Goal: Book appointment/travel/reservation

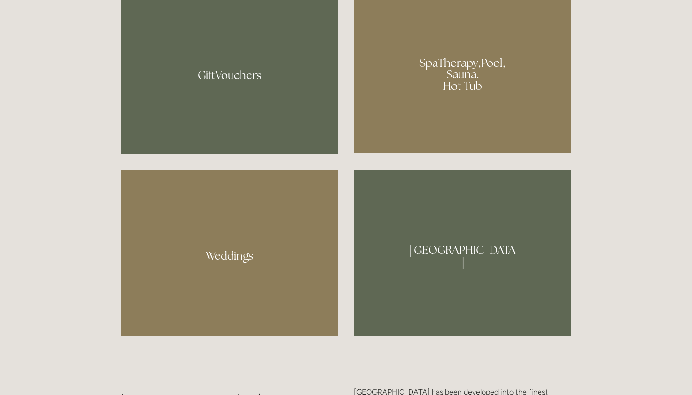
scroll to position [820, 0]
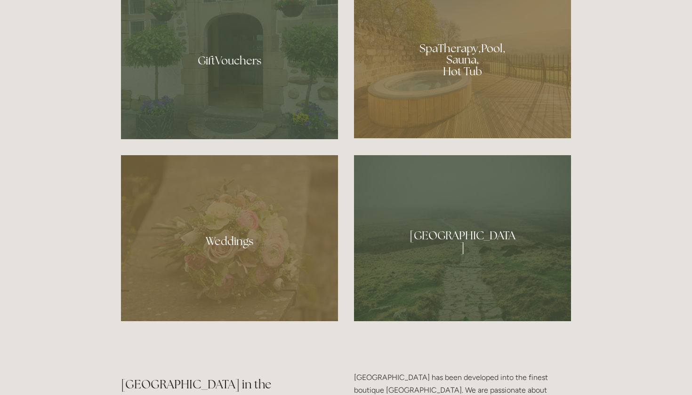
click at [459, 52] on div at bounding box center [462, 56] width 217 height 163
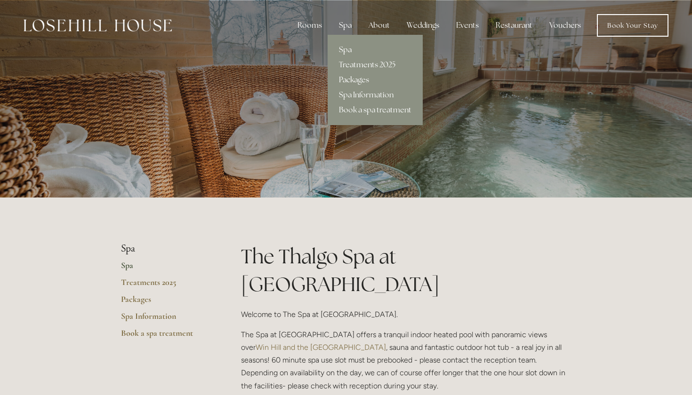
click at [355, 83] on link "Packages" at bounding box center [374, 79] width 95 height 15
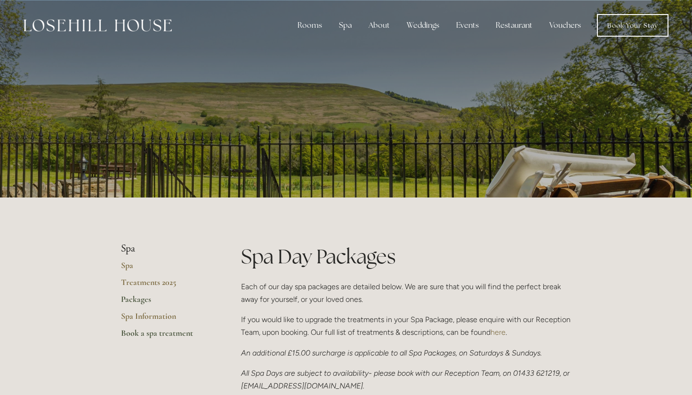
click at [153, 332] on link "Book a spa treatment" at bounding box center [166, 336] width 90 height 17
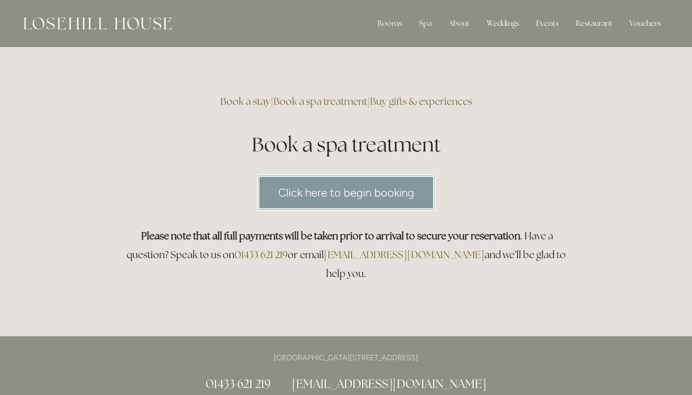
click at [291, 195] on link "Click here to begin booking" at bounding box center [346, 193] width 178 height 36
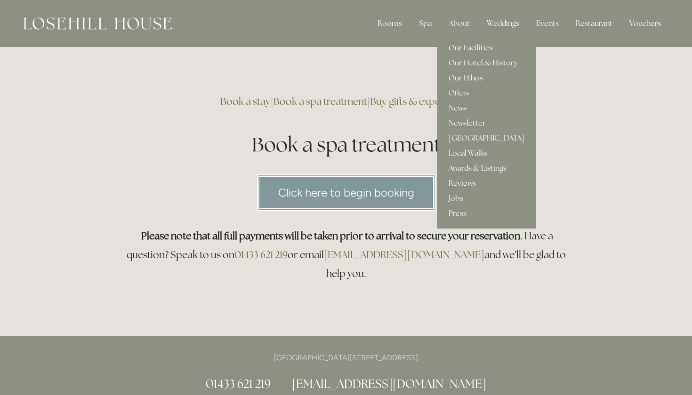
click at [459, 47] on link "Our Facilities" at bounding box center [486, 47] width 98 height 15
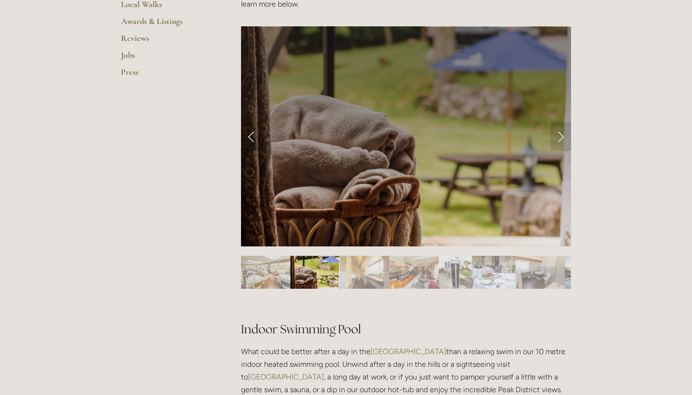
scroll to position [359, 0]
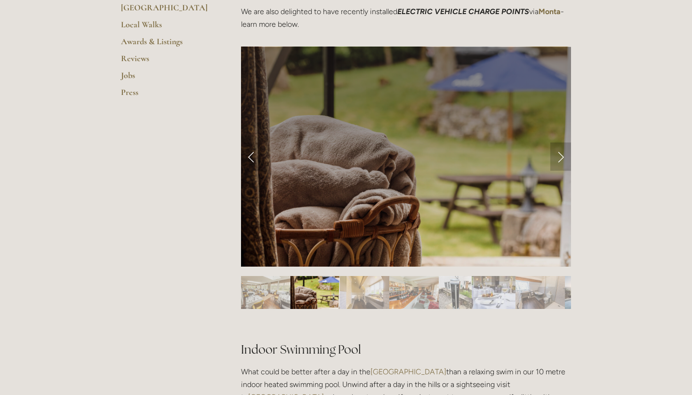
click at [555, 158] on link "Next Slide" at bounding box center [560, 157] width 21 height 28
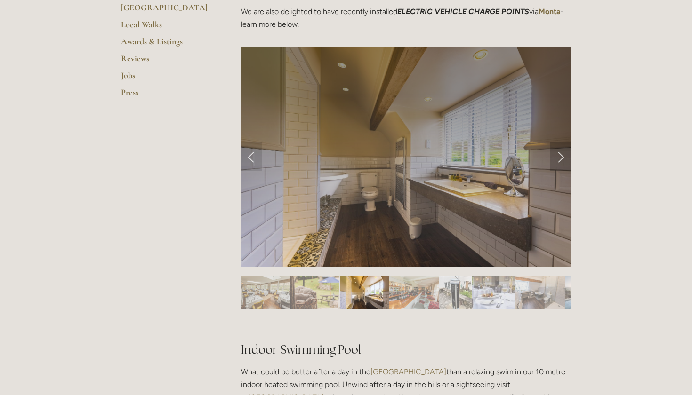
click at [558, 158] on link "Next Slide" at bounding box center [560, 157] width 21 height 28
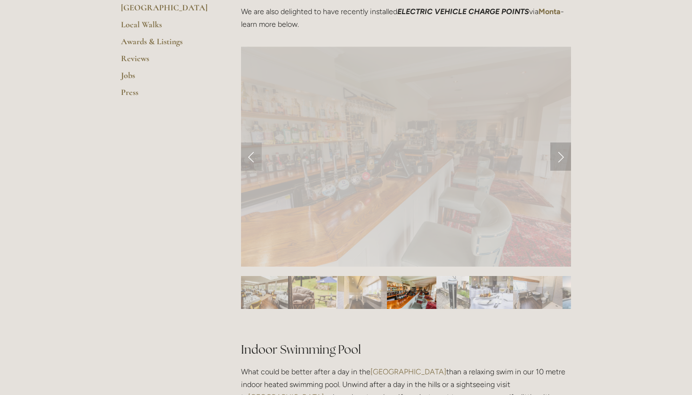
click at [558, 158] on link "Next Slide" at bounding box center [560, 157] width 21 height 28
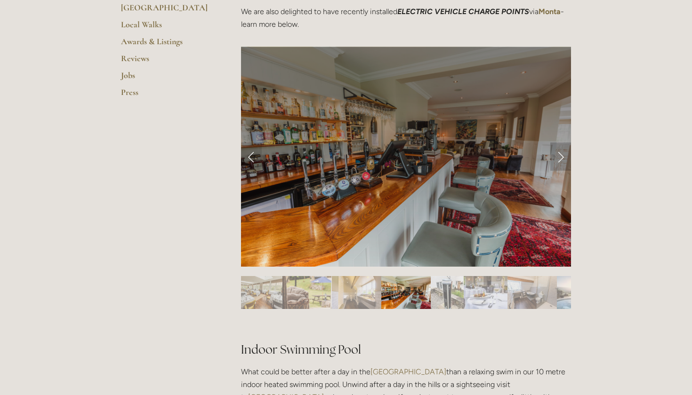
click at [558, 158] on link "Next Slide" at bounding box center [560, 157] width 21 height 28
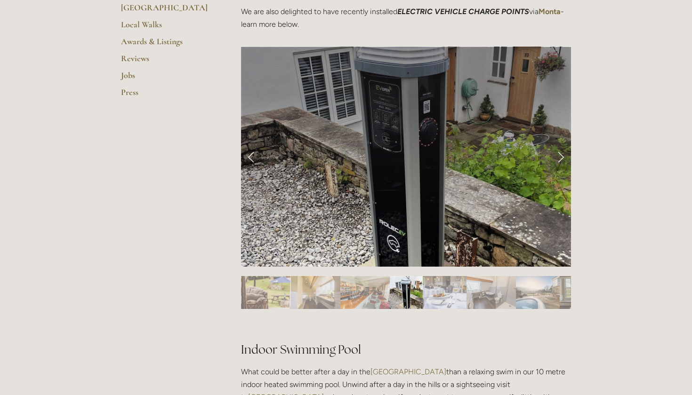
click at [558, 158] on link "Next Slide" at bounding box center [560, 157] width 21 height 28
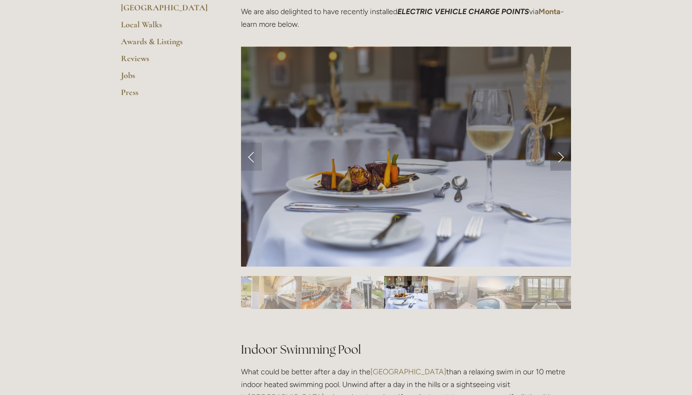
click at [558, 158] on link "Next Slide" at bounding box center [560, 157] width 21 height 28
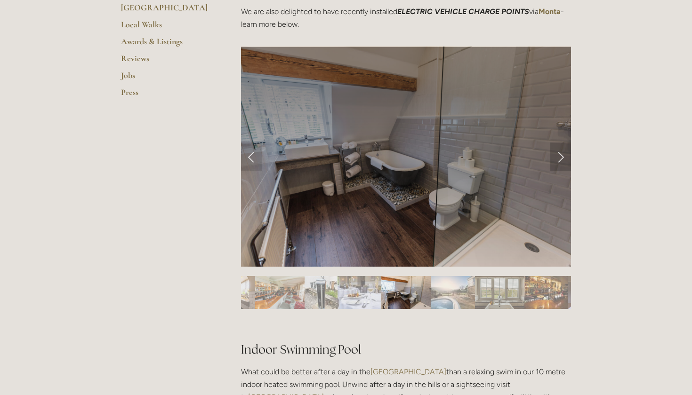
click at [558, 158] on link "Next Slide" at bounding box center [560, 157] width 21 height 28
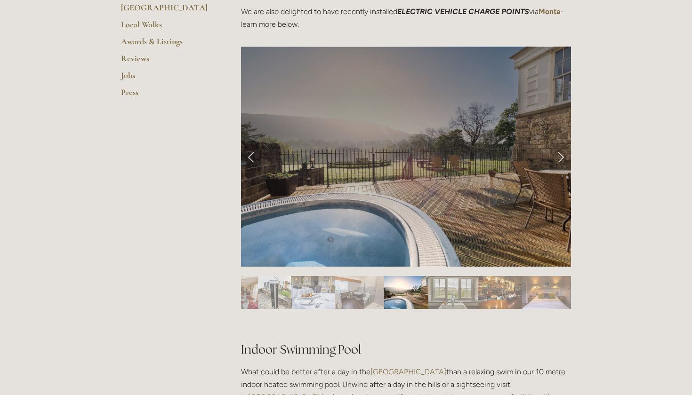
click at [558, 158] on link "Next Slide" at bounding box center [560, 157] width 21 height 28
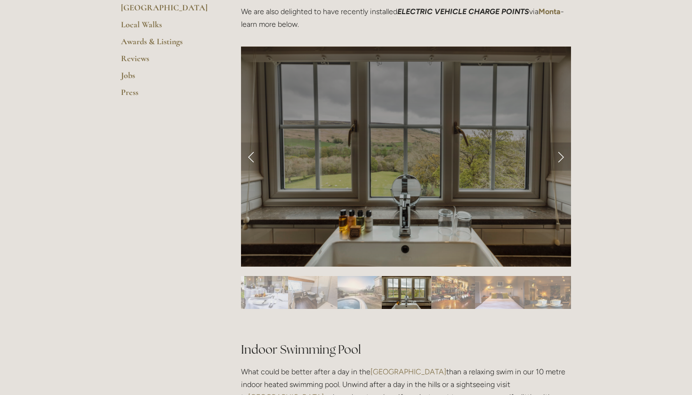
click at [558, 158] on link "Next Slide" at bounding box center [560, 157] width 21 height 28
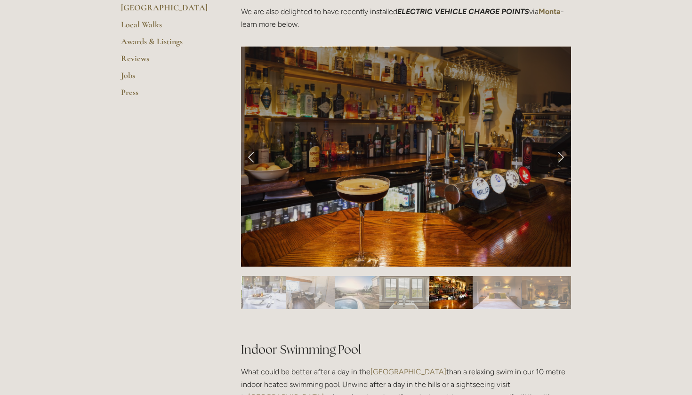
click at [558, 158] on link "Next Slide" at bounding box center [560, 157] width 21 height 28
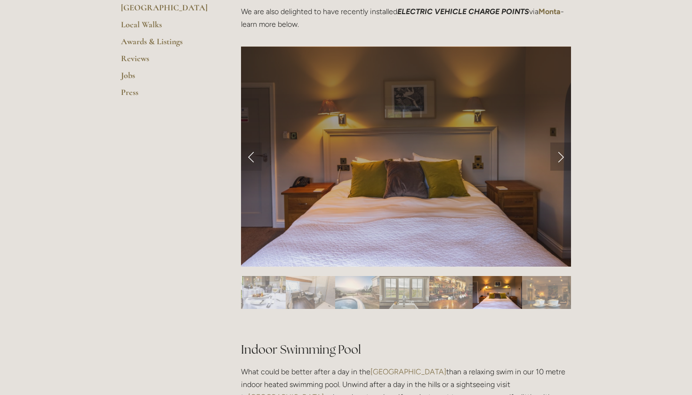
click at [558, 158] on link "Next Slide" at bounding box center [560, 157] width 21 height 28
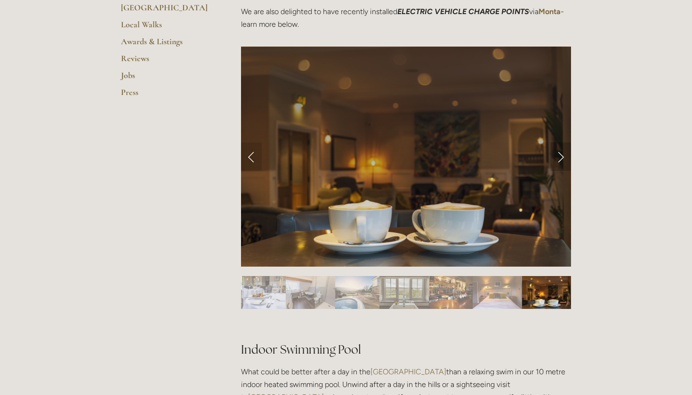
click at [558, 158] on link "Next Slide" at bounding box center [560, 157] width 21 height 28
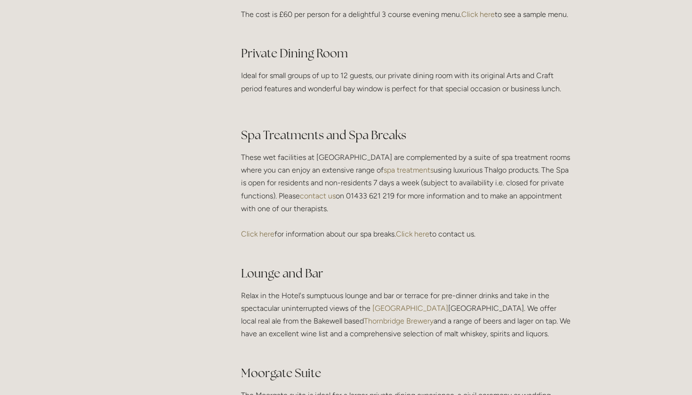
scroll to position [1527, 0]
